Goal: Task Accomplishment & Management: Use online tool/utility

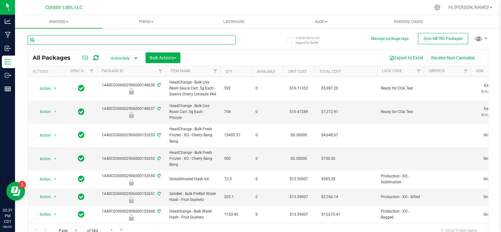
click at [86, 39] on input "text" at bounding box center [132, 39] width 208 height 9
paste input "M00001767107: HeadChange - Live Badder 3.5g - Final Packaging - Zkatalites"
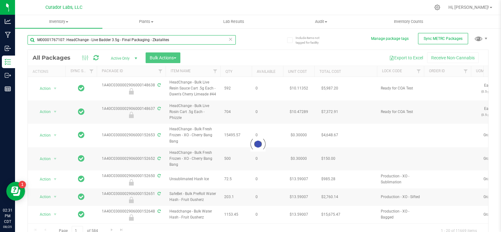
type input "M00001767107: HeadChange - Live Badder 3.5g - Final Packaging - Zkatalites"
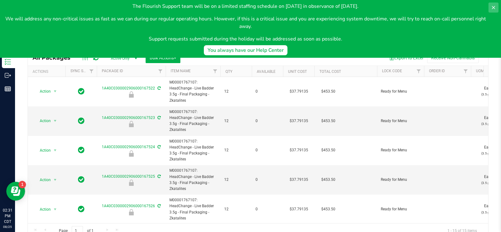
click at [494, 7] on icon at bounding box center [493, 7] width 5 height 5
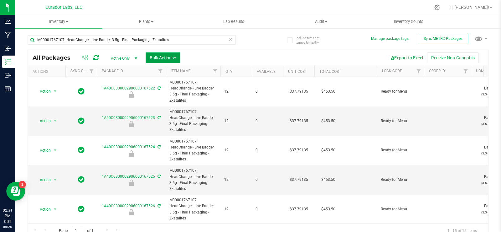
click at [155, 57] on span "Bulk Actions" at bounding box center [163, 57] width 27 height 5
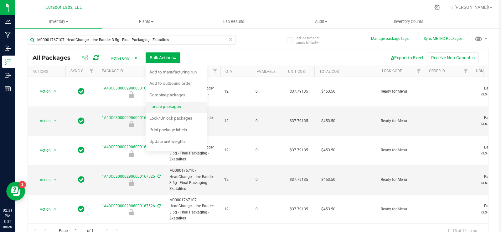
click at [173, 111] on div "Locate packages" at bounding box center [169, 107] width 40 height 10
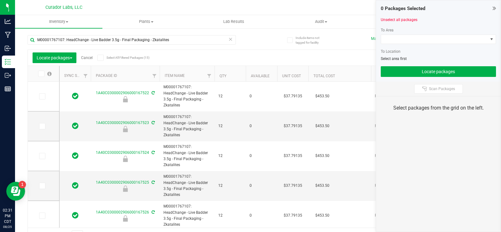
type input "[DATE]"
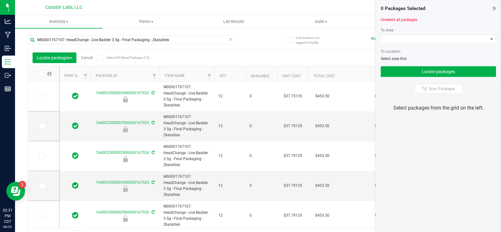
type input "[DATE]"
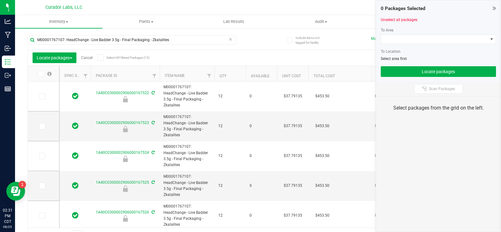
type input "[DATE]"
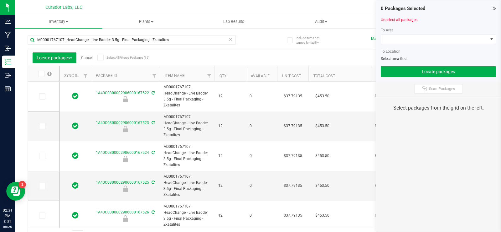
click at [98, 59] on span at bounding box center [100, 58] width 6 height 6
click at [0, 0] on input "Select All Filtered Packages (15)" at bounding box center [0, 0] width 0 height 0
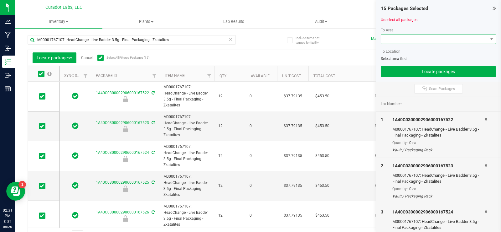
click at [393, 36] on span at bounding box center [434, 39] width 107 height 9
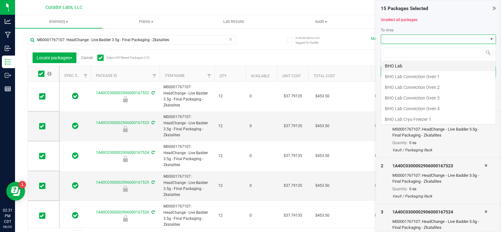
scroll to position [9, 115]
type input "f"
type input "vault"
click at [422, 119] on li "Vault" at bounding box center [438, 119] width 115 height 11
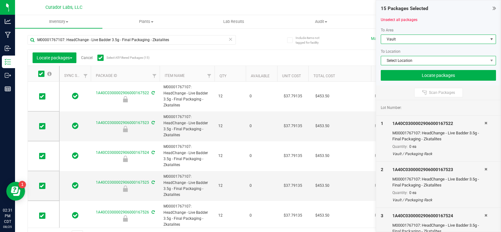
click at [400, 61] on span "Select Location" at bounding box center [434, 60] width 107 height 9
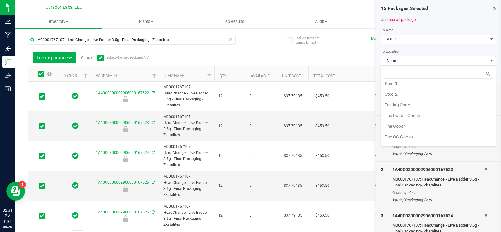
scroll to position [282, 0]
click at [440, 117] on li "The Double Goosh" at bounding box center [438, 114] width 115 height 11
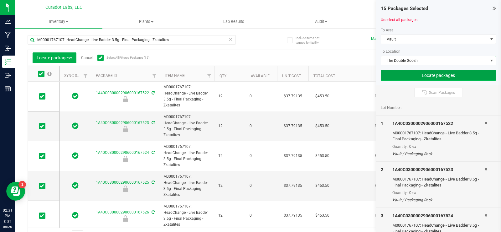
click at [412, 78] on button "Locate packages" at bounding box center [438, 75] width 115 height 11
